Goal: Task Accomplishment & Management: Use online tool/utility

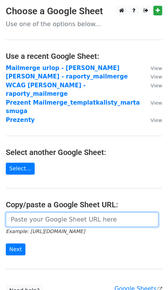
click at [32, 212] on input "url" at bounding box center [82, 219] width 152 height 15
paste input "https://docs.google.com/spreadsheets/d/153I2-yeTWdh1eSRr99awDLy_M4GfRXTGCFhHjRj…"
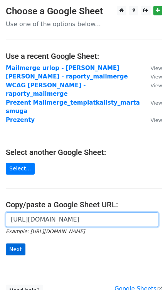
type input "https://docs.google.com/spreadsheets/d/153I2-yeTWdh1eSRr99awDLy_M4GfRXTGCFhHjRj…"
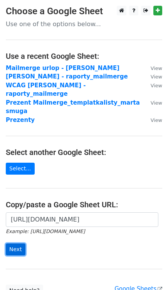
click at [20, 243] on input "Next" at bounding box center [16, 249] width 20 height 12
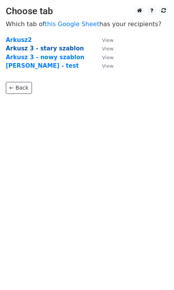
click at [40, 50] on strong "Arkusz 3 - stary szablon" at bounding box center [45, 48] width 78 height 7
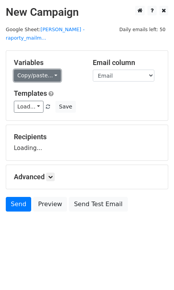
click at [51, 70] on link "Copy/paste..." at bounding box center [37, 76] width 47 height 12
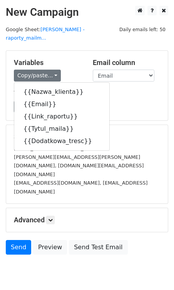
click at [72, 70] on div "Copy/paste... {{Nazwa_klienta}} {{Email}} {{Link_raportu}} {{Tytul_maila}} {{Do…" at bounding box center [47, 76] width 67 height 12
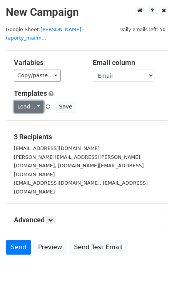
click at [36, 101] on link "Load..." at bounding box center [29, 107] width 30 height 12
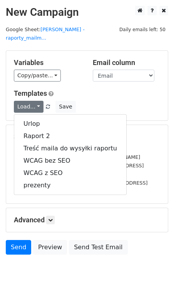
click at [109, 101] on div "Load... Urlop Raport 2 Treść maila do wysyłki raportu WCAG bez SEO WCAG z SEO p…" at bounding box center [87, 107] width 158 height 12
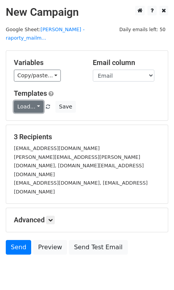
click at [29, 101] on link "Load..." at bounding box center [29, 107] width 30 height 12
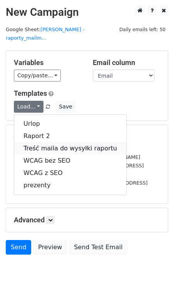
click at [41, 142] on link "Treść maila do wysyłki raportu" at bounding box center [70, 148] width 112 height 12
